Goal: Task Accomplishment & Management: Complete application form

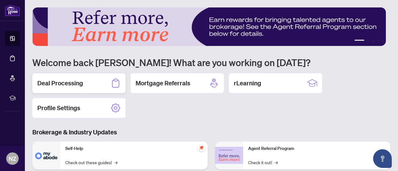
click at [90, 85] on div "Deal Processing" at bounding box center [78, 83] width 93 height 20
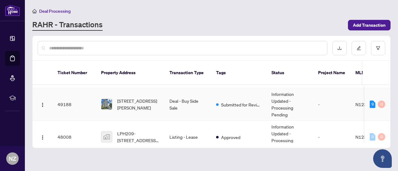
scroll to position [31, 0]
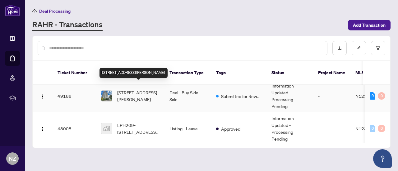
click at [141, 89] on span "[STREET_ADDRESS][PERSON_NAME]" at bounding box center [138, 96] width 42 height 14
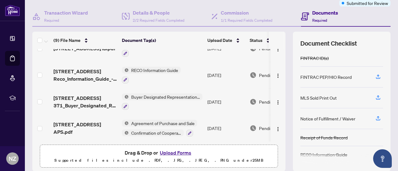
scroll to position [62, 0]
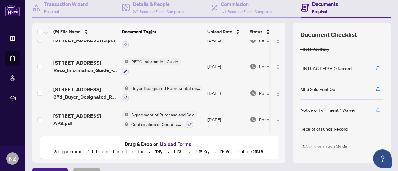
click at [375, 107] on icon "button" at bounding box center [378, 110] width 6 height 6
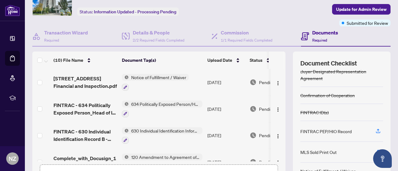
scroll to position [0, 0]
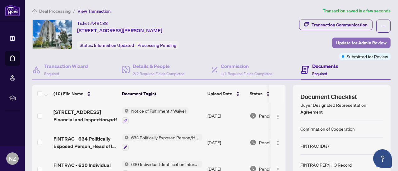
click at [342, 43] on span "Update for Admin Review" at bounding box center [361, 43] width 50 height 10
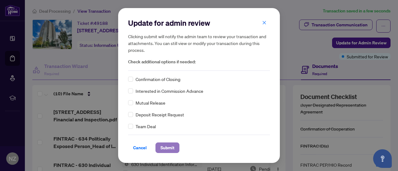
click at [168, 149] on span "Submit" at bounding box center [167, 148] width 14 height 10
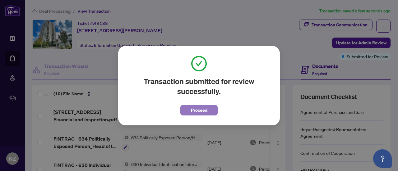
click at [204, 111] on span "Proceed" at bounding box center [199, 110] width 16 height 10
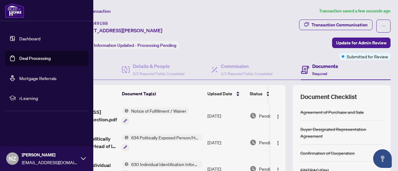
click at [19, 39] on link "Dashboard" at bounding box center [29, 39] width 21 height 6
